Goal: Task Accomplishment & Management: Use online tool/utility

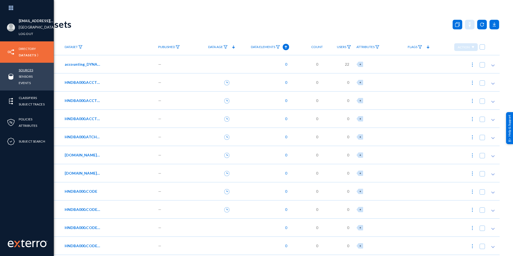
click at [26, 71] on link "Sources" at bounding box center [26, 70] width 14 height 6
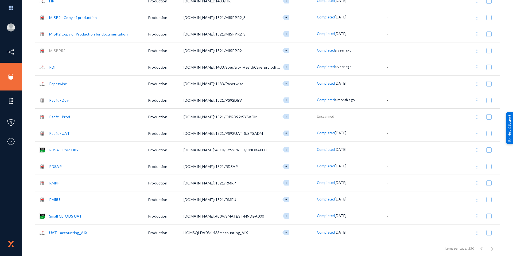
scroll to position [267, 0]
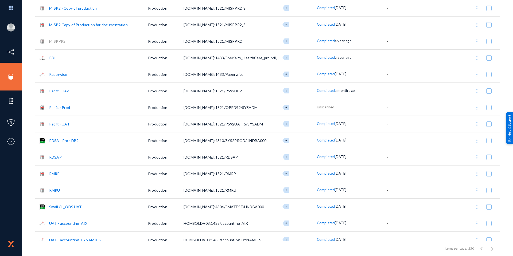
click at [63, 124] on link "Psoft - UAT" at bounding box center [59, 124] width 21 height 5
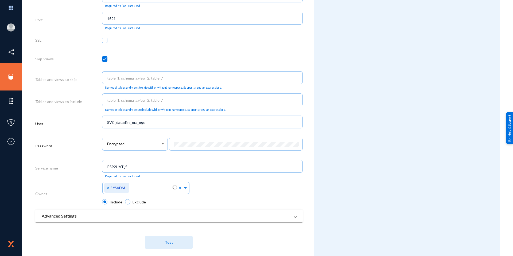
scroll to position [213, 0]
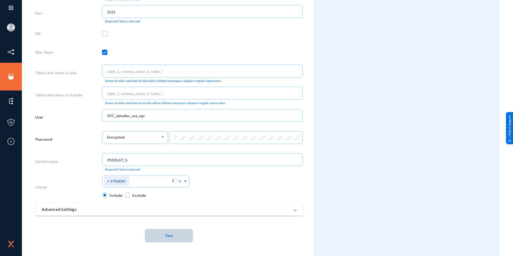
click at [180, 232] on button "Test" at bounding box center [169, 235] width 48 height 13
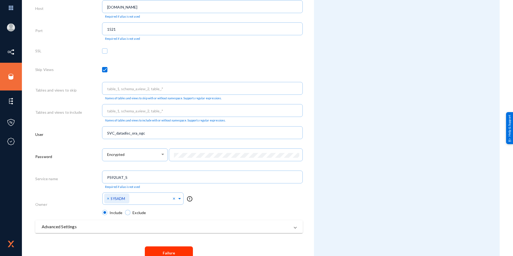
scroll to position [186, 0]
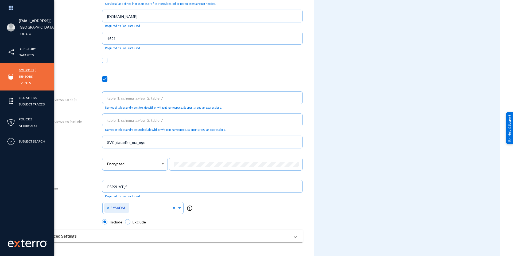
click at [25, 71] on link "Sources" at bounding box center [27, 70] width 16 height 6
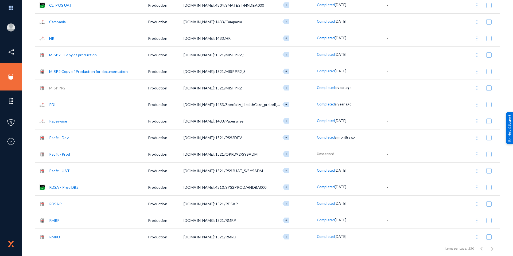
scroll to position [267, 0]
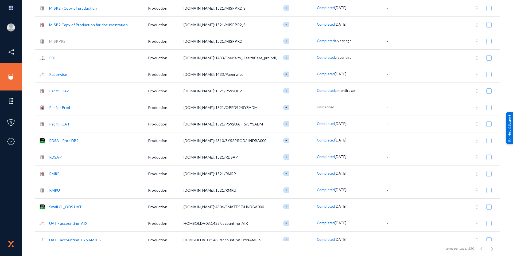
click at [63, 90] on link "Psoft - Dev" at bounding box center [59, 91] width 20 height 5
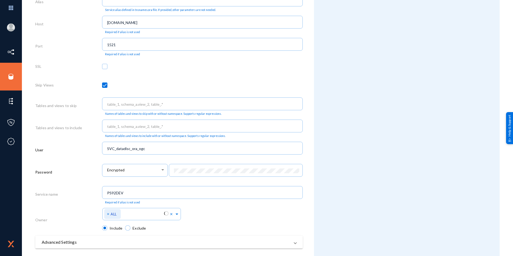
scroll to position [213, 0]
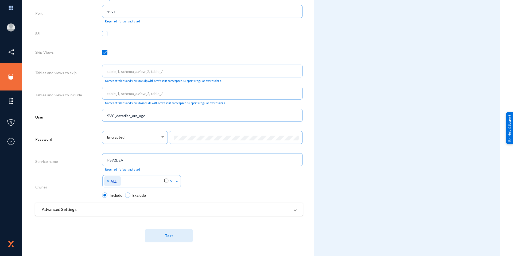
click at [176, 232] on button "Test" at bounding box center [169, 235] width 48 height 13
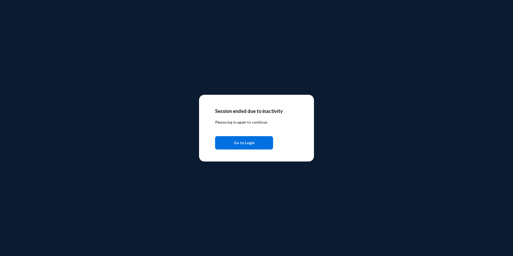
click at [260, 142] on button "Go to Login" at bounding box center [244, 142] width 58 height 13
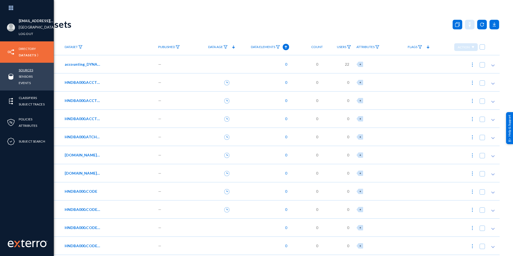
click at [27, 70] on link "Sources" at bounding box center [26, 70] width 14 height 6
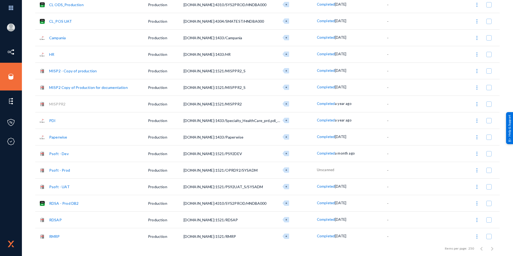
scroll to position [214, 0]
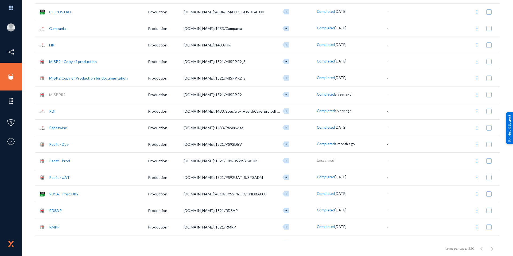
click at [61, 144] on link "Psoft - Dev" at bounding box center [59, 144] width 20 height 5
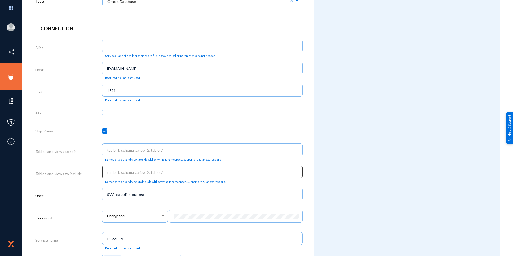
scroll to position [213, 0]
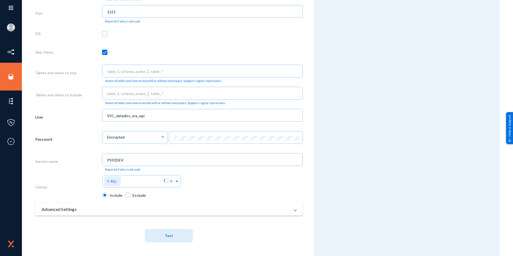
click at [174, 232] on button "Test" at bounding box center [169, 235] width 48 height 13
